Goal: Information Seeking & Learning: Learn about a topic

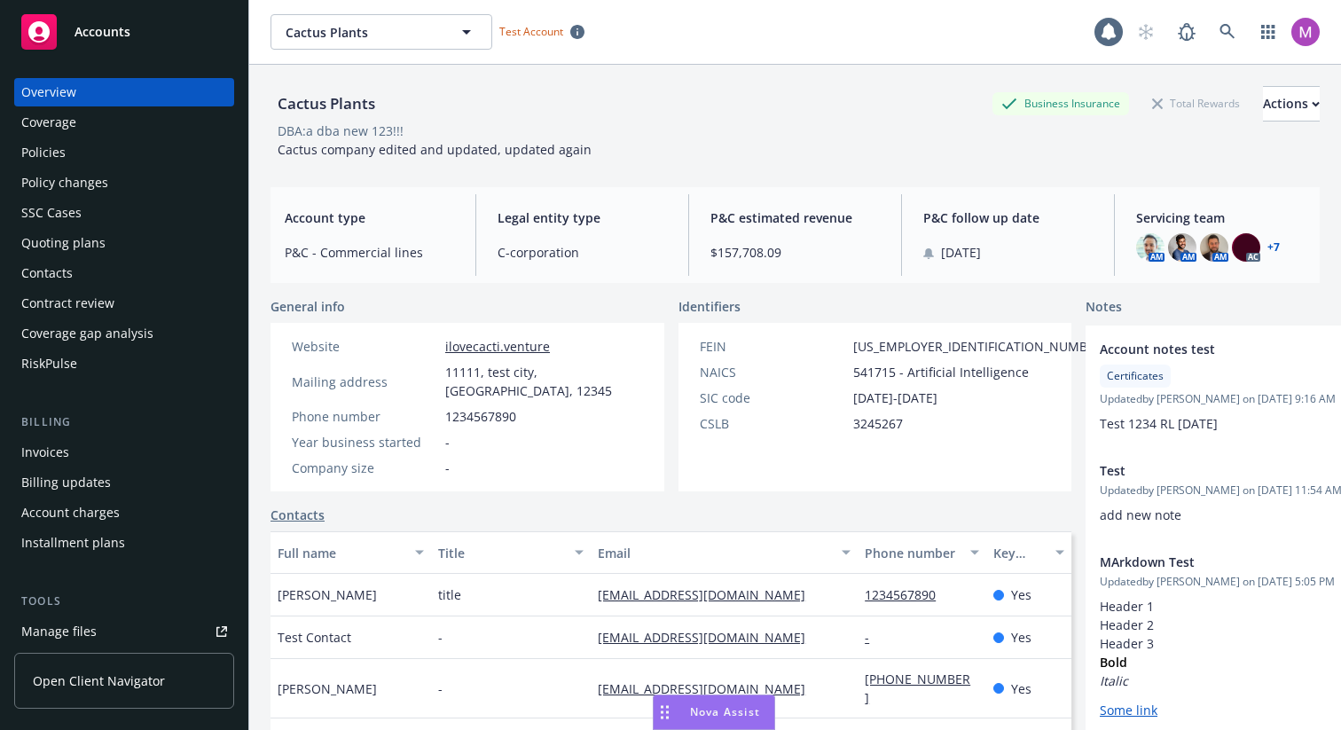
click at [750, 717] on span "Nova Assist" at bounding box center [725, 711] width 70 height 15
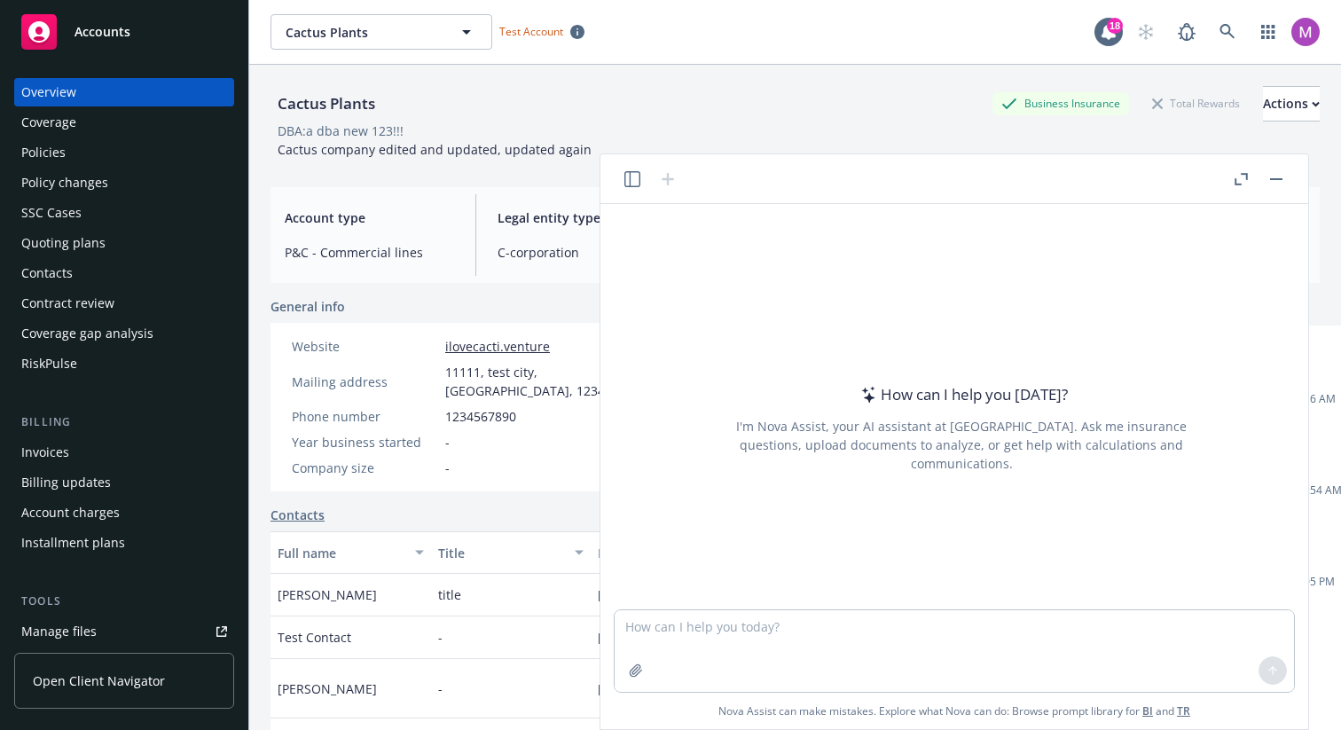
click at [1146, 715] on link "BI" at bounding box center [1147, 710] width 11 height 15
click at [1184, 707] on link "TR" at bounding box center [1183, 710] width 13 height 15
